Goal: Information Seeking & Learning: Understand process/instructions

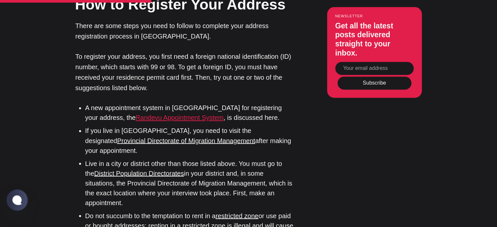
click at [166, 114] on link "Randevu Appointment System" at bounding box center [179, 117] width 88 height 7
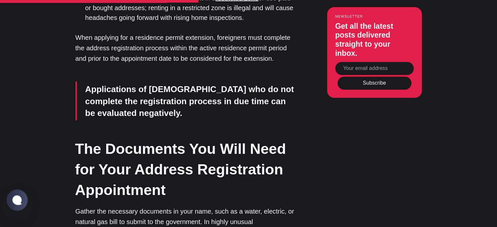
scroll to position [1404, 0]
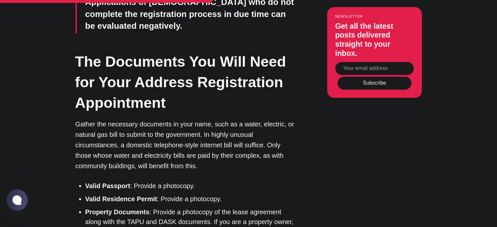
drag, startPoint x: 219, startPoint y: 90, endPoint x: 174, endPoint y: 101, distance: 46.8
click at [174, 181] on ul "Valid Passport : Provide a photocopy. Valid Residence Permit : Provide a photoc…" at bounding box center [187, 220] width 214 height 78
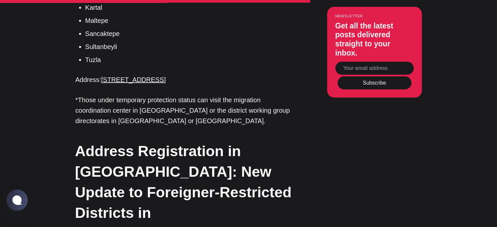
scroll to position [2089, 0]
